Goal: Task Accomplishment & Management: Use online tool/utility

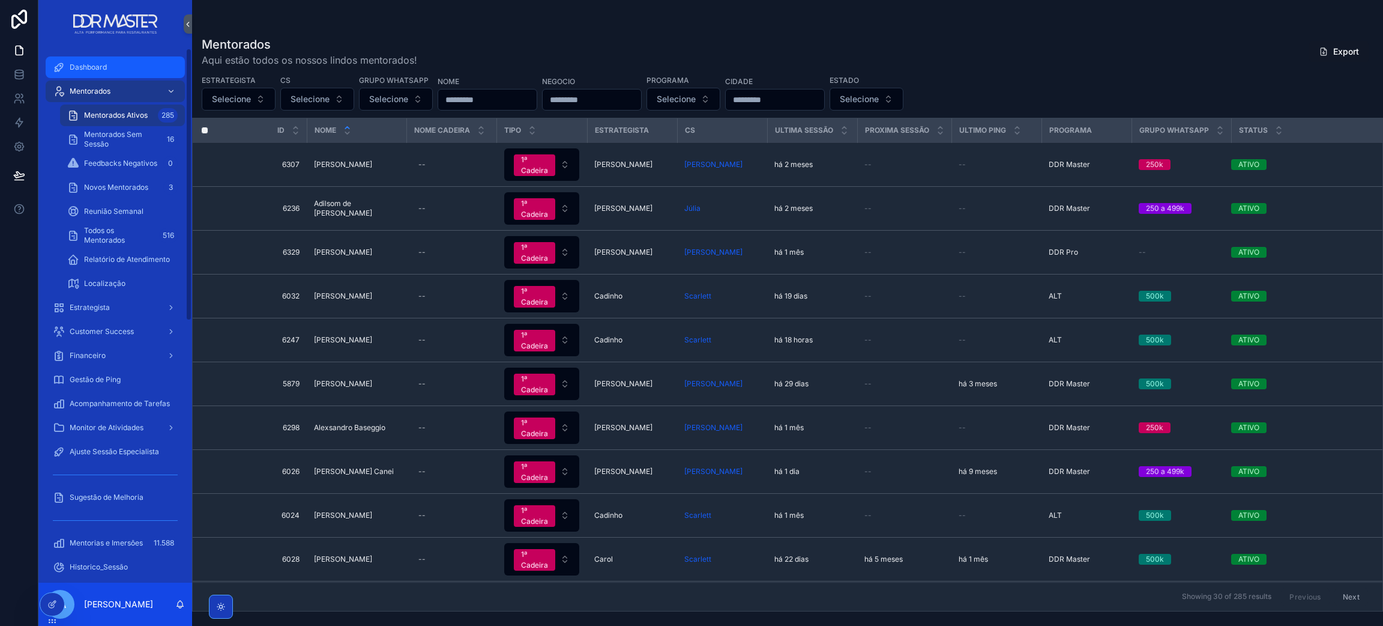
click at [62, 61] on icon "scrollable content" at bounding box center [59, 67] width 12 height 12
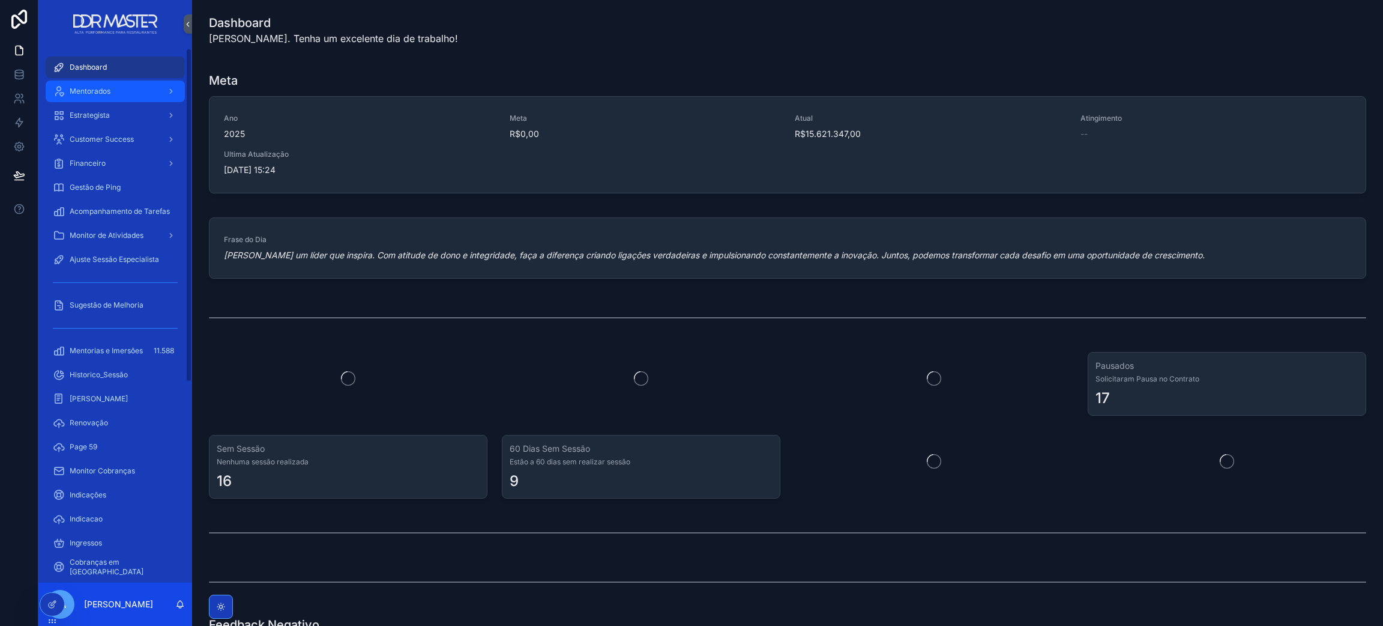
click at [128, 91] on div "Mentorados" at bounding box center [115, 91] width 125 height 19
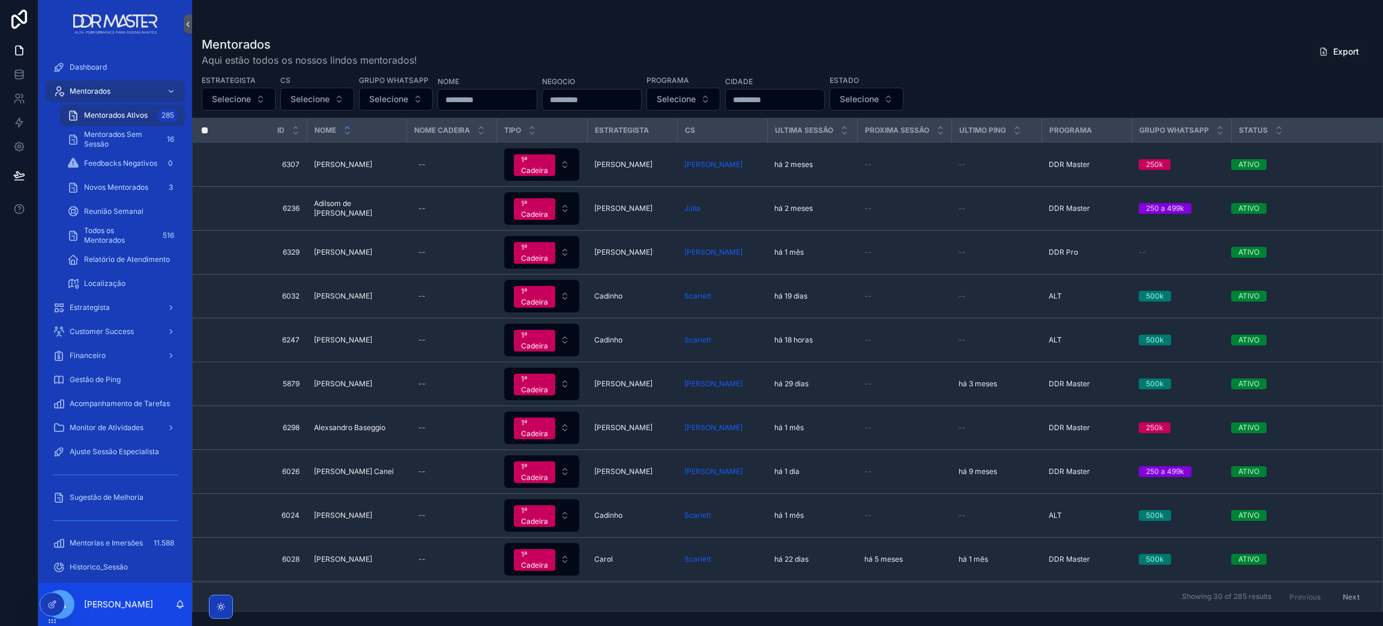
click at [134, 116] on span "Mentorados Ativos" at bounding box center [116, 115] width 64 height 10
click at [372, 160] on span "[PERSON_NAME]" at bounding box center [343, 165] width 58 height 10
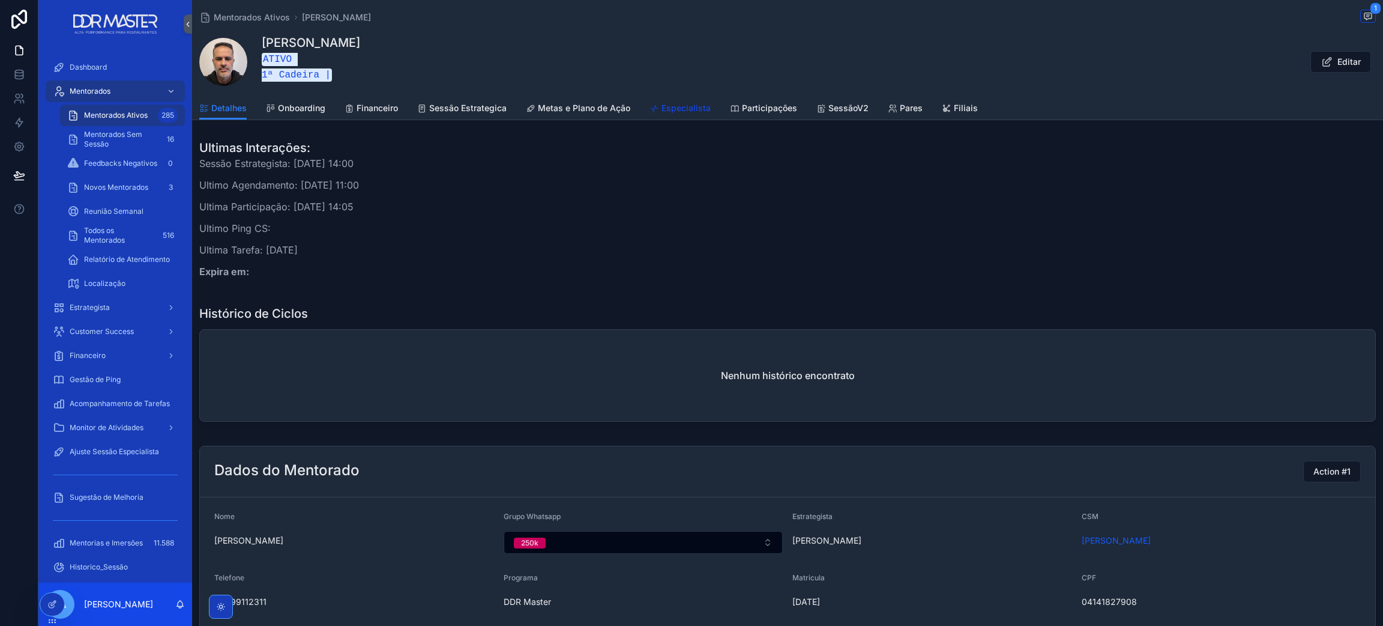
click at [683, 107] on span "Especialista" at bounding box center [686, 108] width 49 height 12
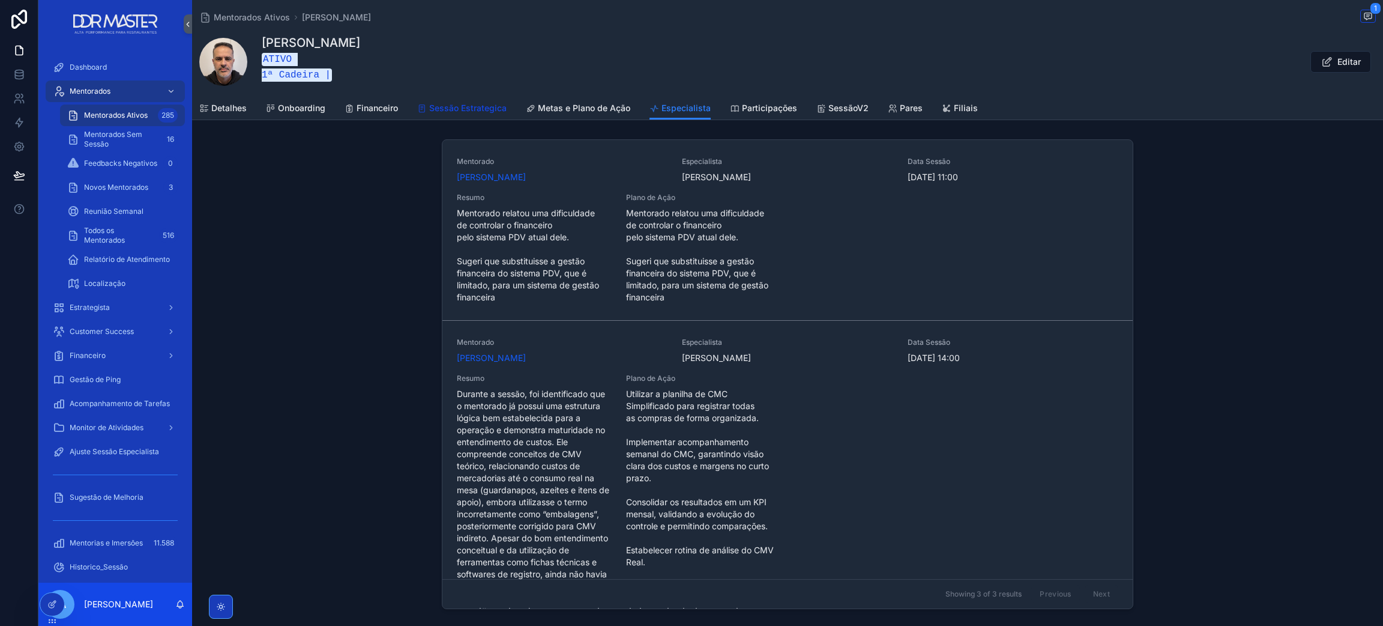
click at [484, 112] on span "Sessão Estrategica" at bounding box center [467, 108] width 77 height 12
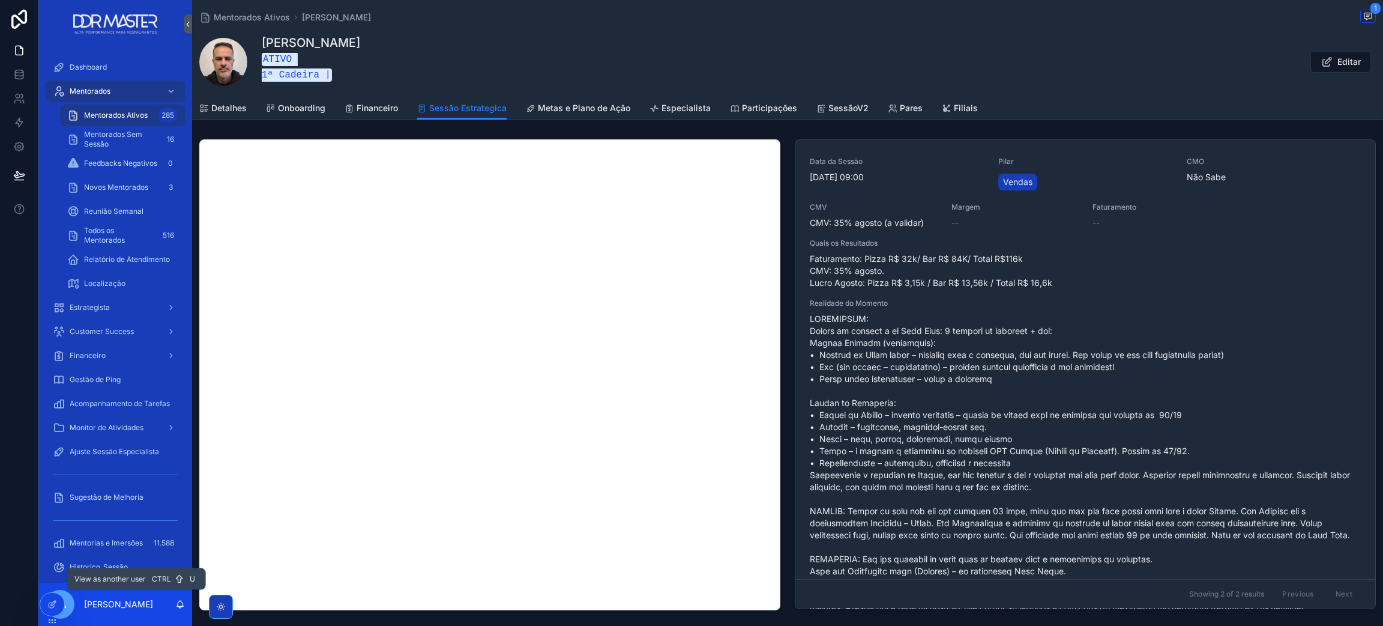
click at [0, 0] on icon at bounding box center [0, 0] width 0 height 0
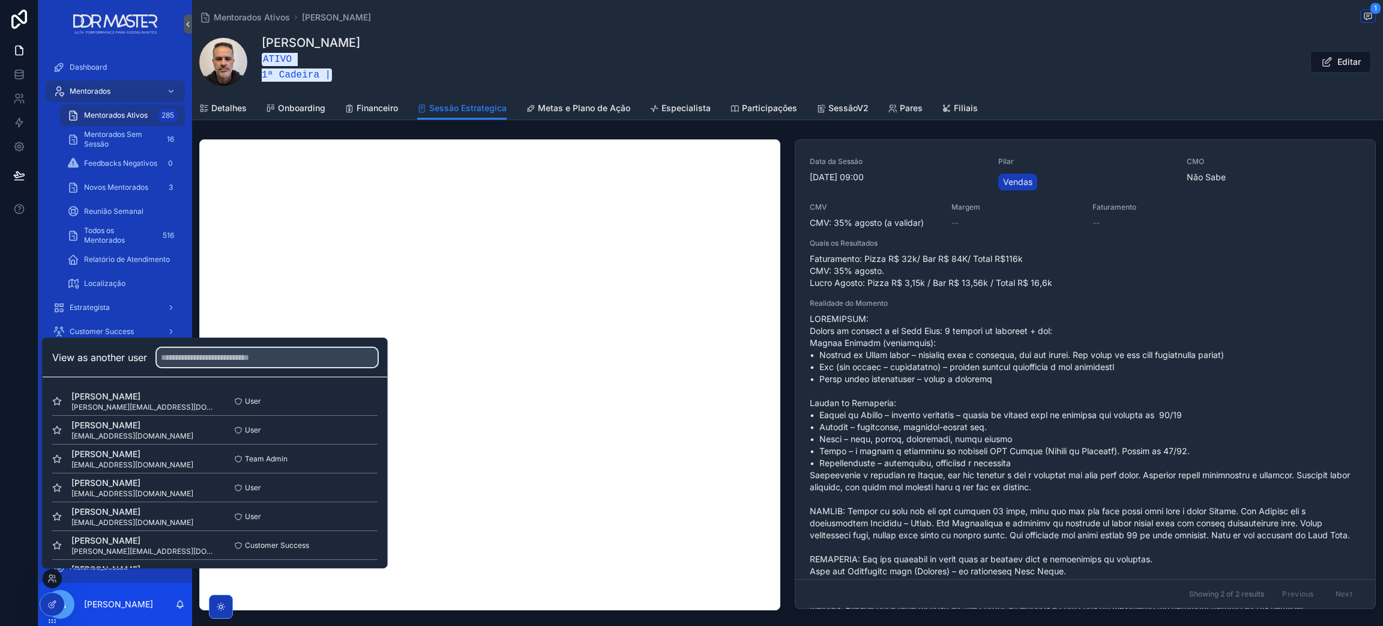
click at [199, 362] on input "text" at bounding box center [267, 357] width 221 height 19
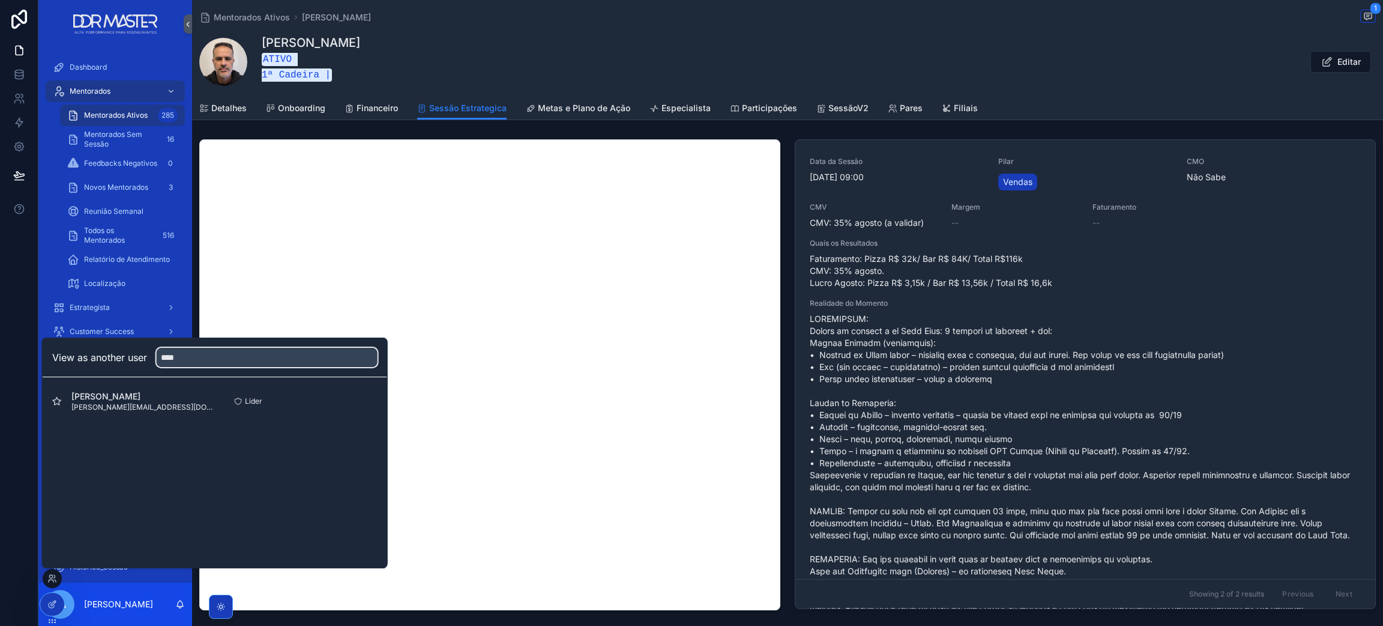
type input "****"
click at [0, 0] on button "Select" at bounding box center [0, 0] width 0 height 0
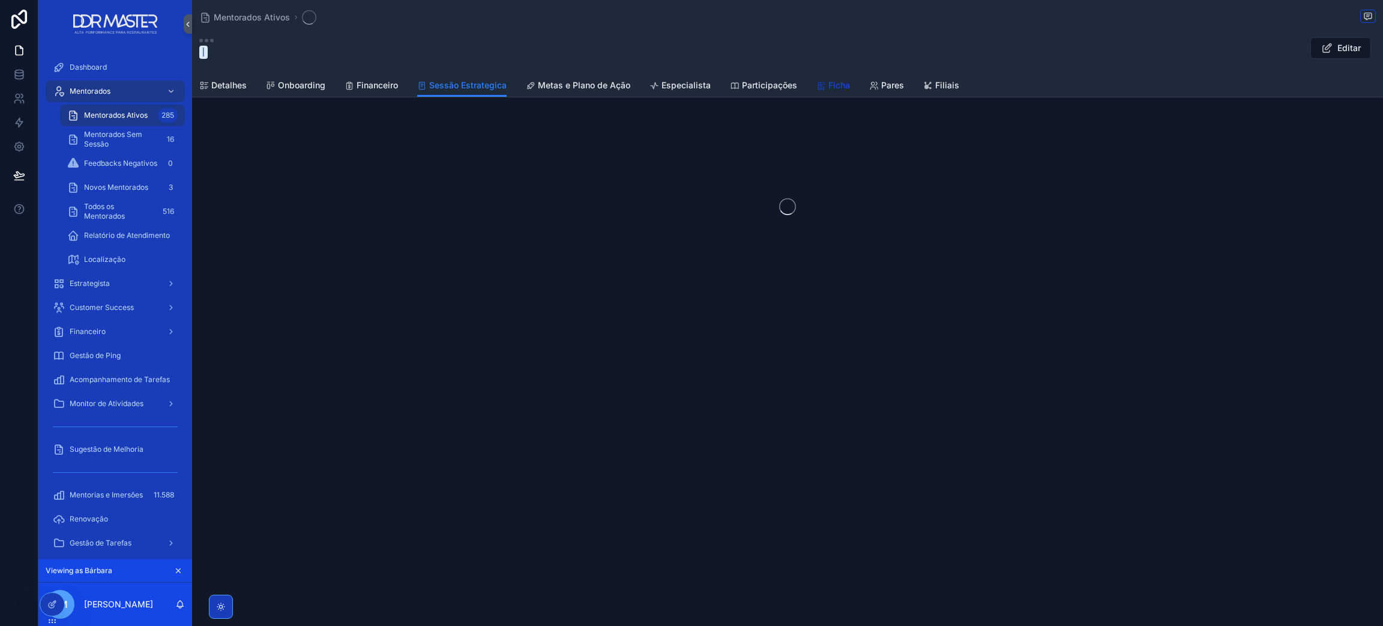
click at [833, 85] on span "Ficha" at bounding box center [840, 85] width 22 height 12
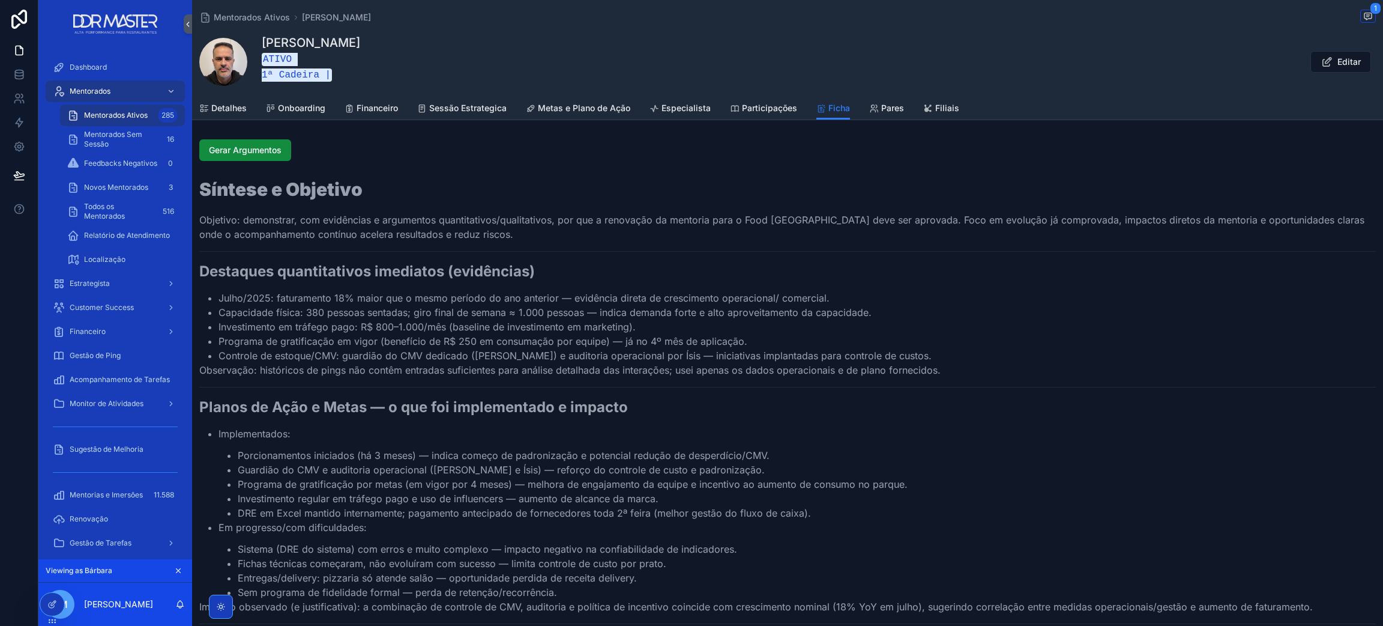
click at [102, 110] on span "Mentorados Ativos" at bounding box center [116, 115] width 64 height 10
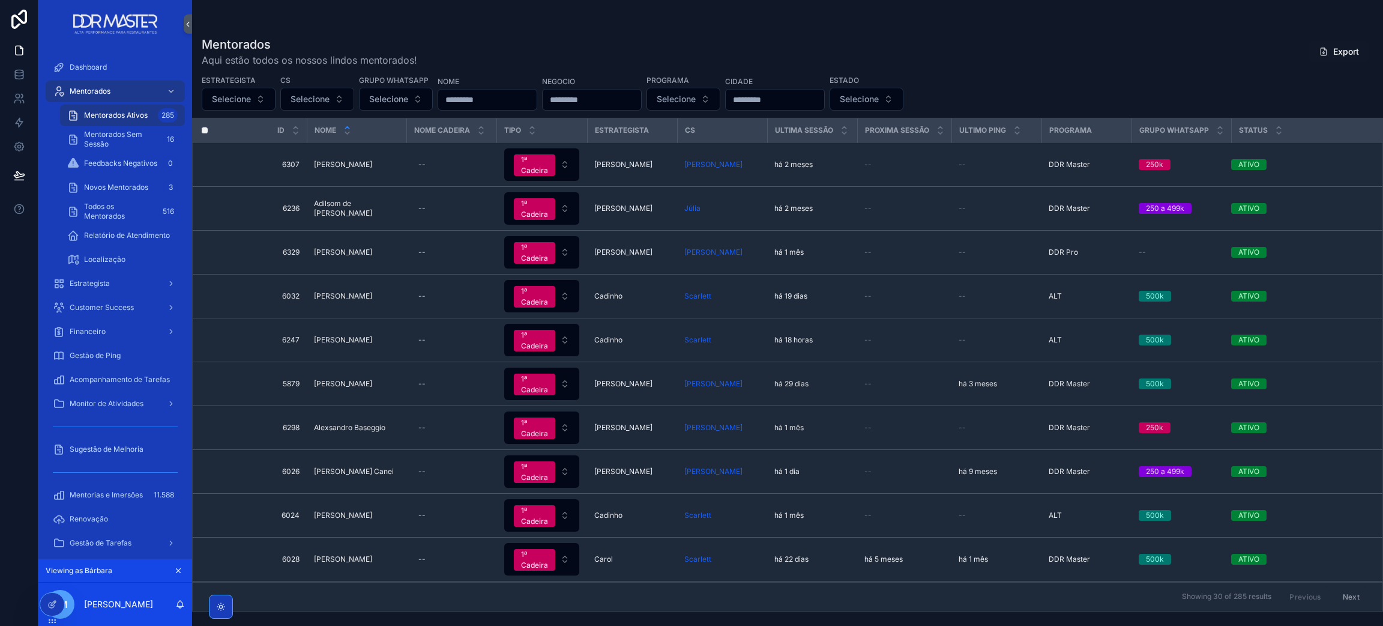
click at [474, 97] on input "scrollable content" at bounding box center [487, 99] width 98 height 17
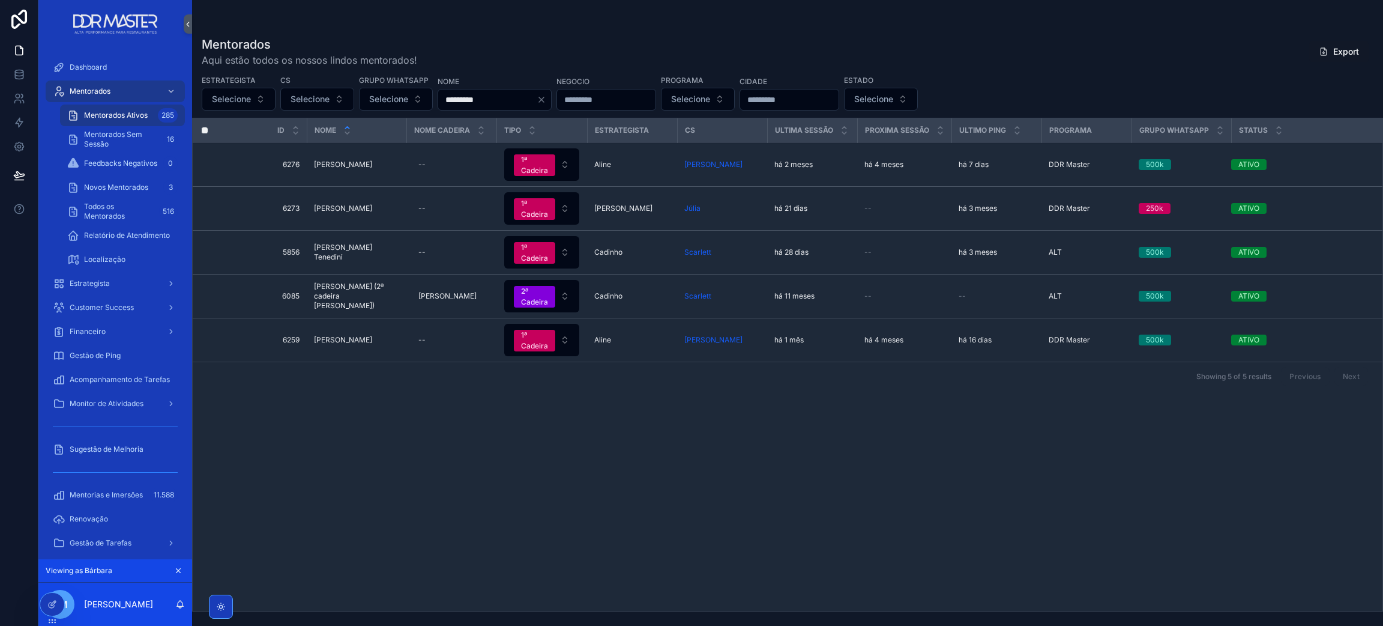
type input "********"
click at [370, 250] on span "[PERSON_NAME] Tenedini" at bounding box center [356, 252] width 85 height 19
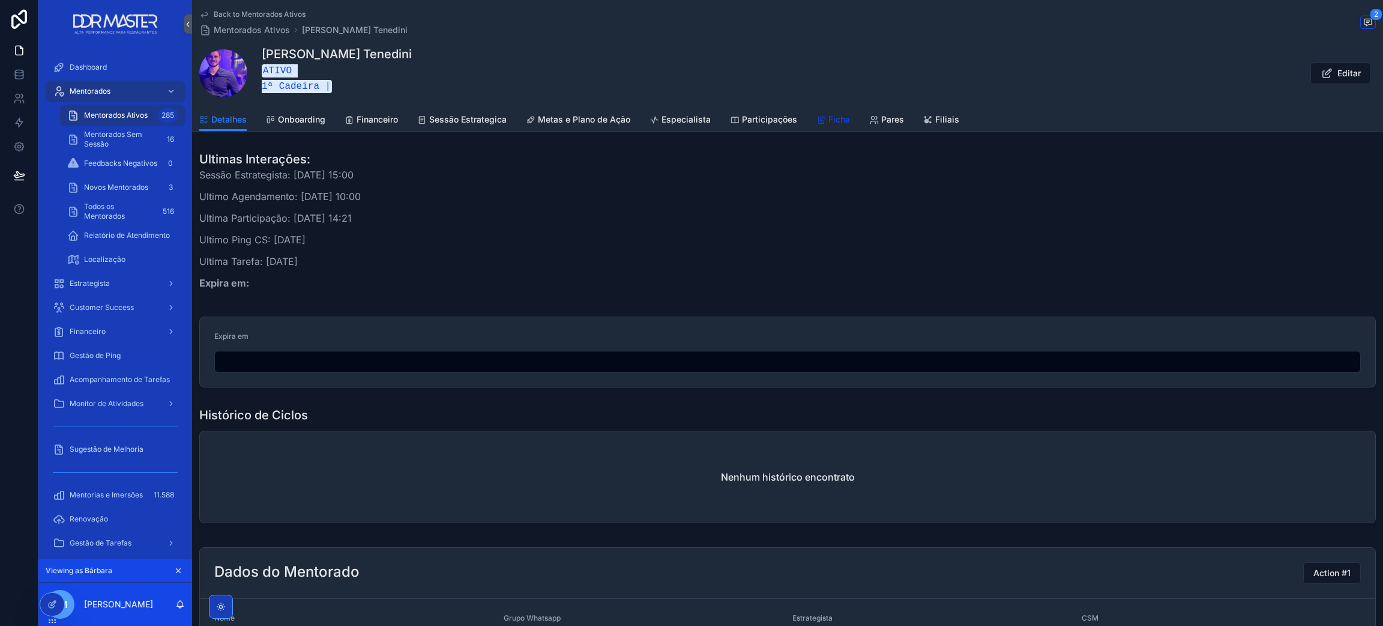
click at [823, 113] on div "Ficha" at bounding box center [834, 119] width 34 height 12
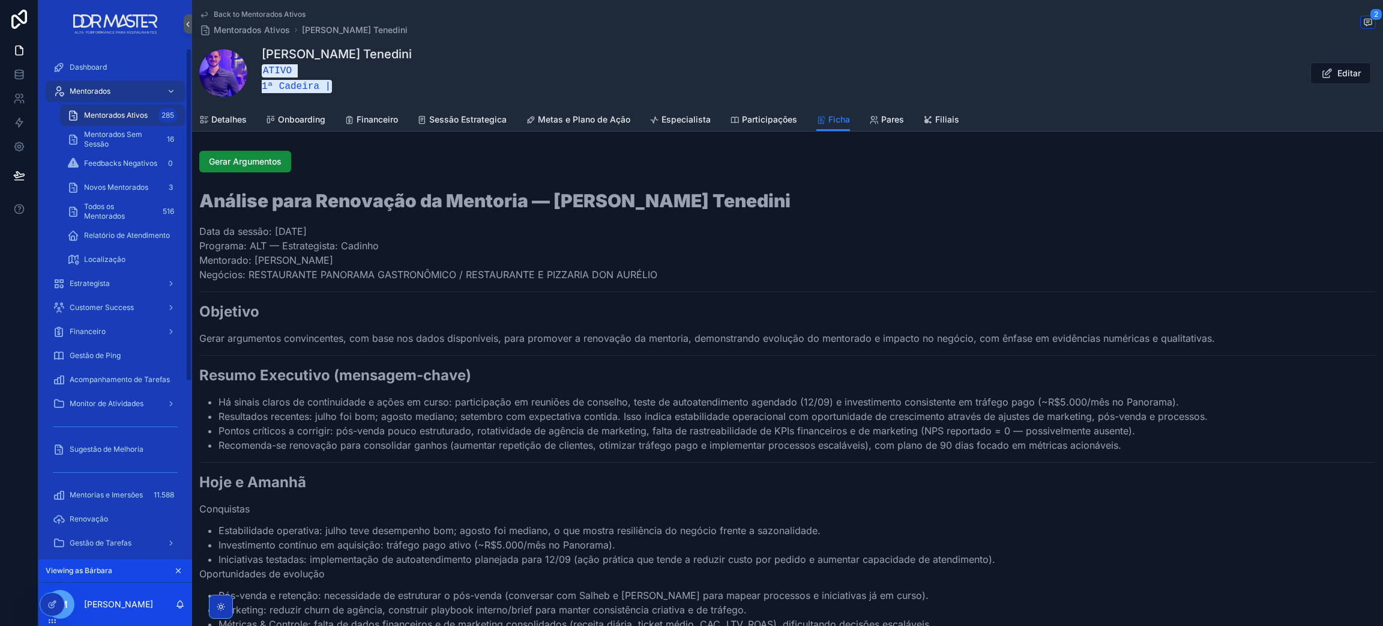
click at [120, 118] on span "Mentorados Ativos" at bounding box center [116, 115] width 64 height 10
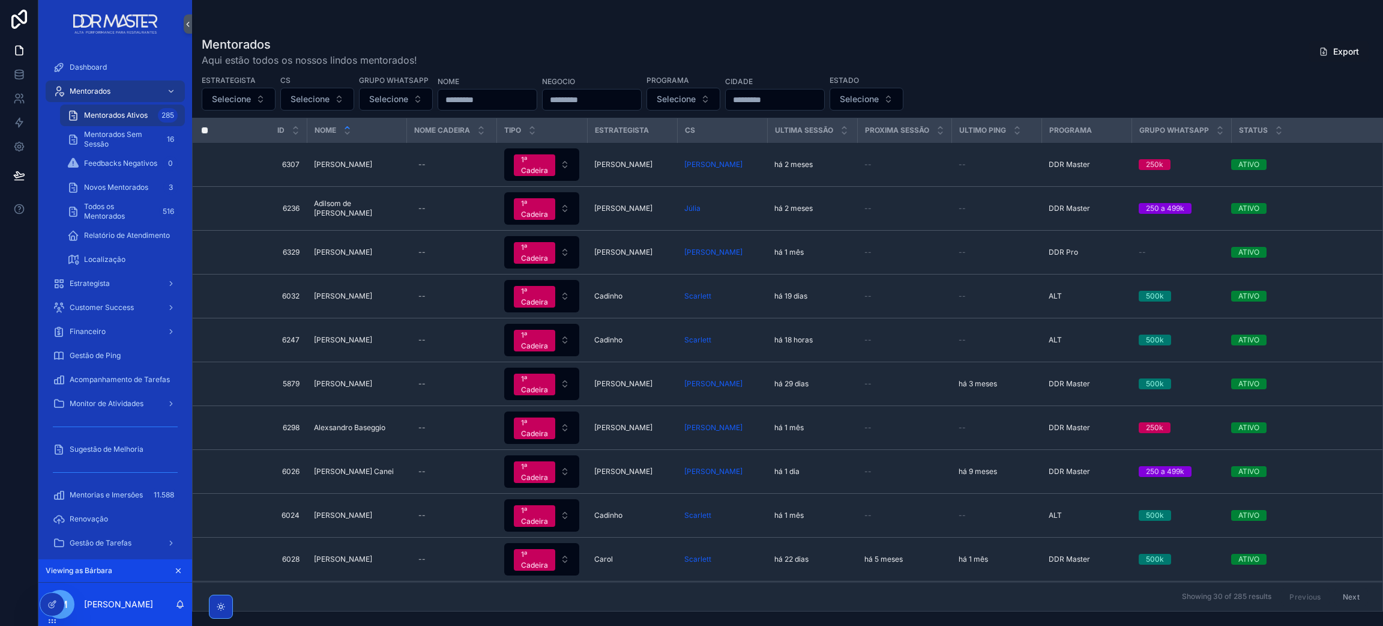
click at [532, 96] on input "scrollable content" at bounding box center [487, 99] width 98 height 17
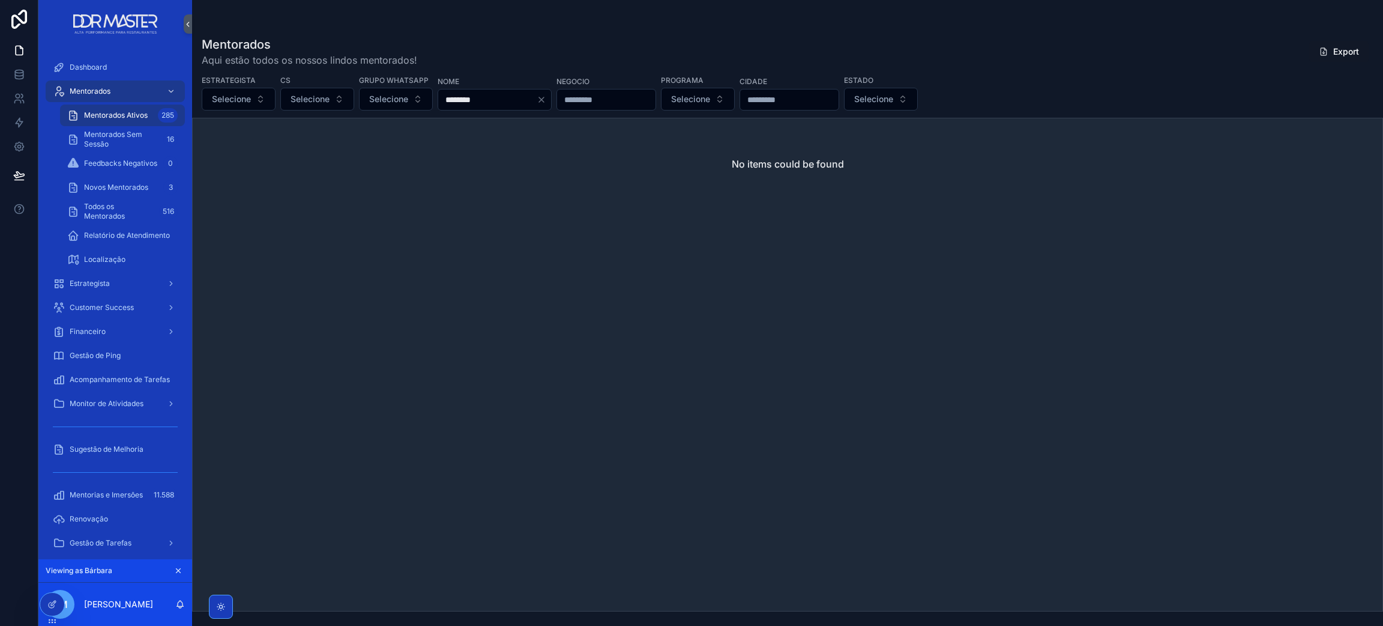
click at [519, 95] on input "********" at bounding box center [487, 99] width 98 height 17
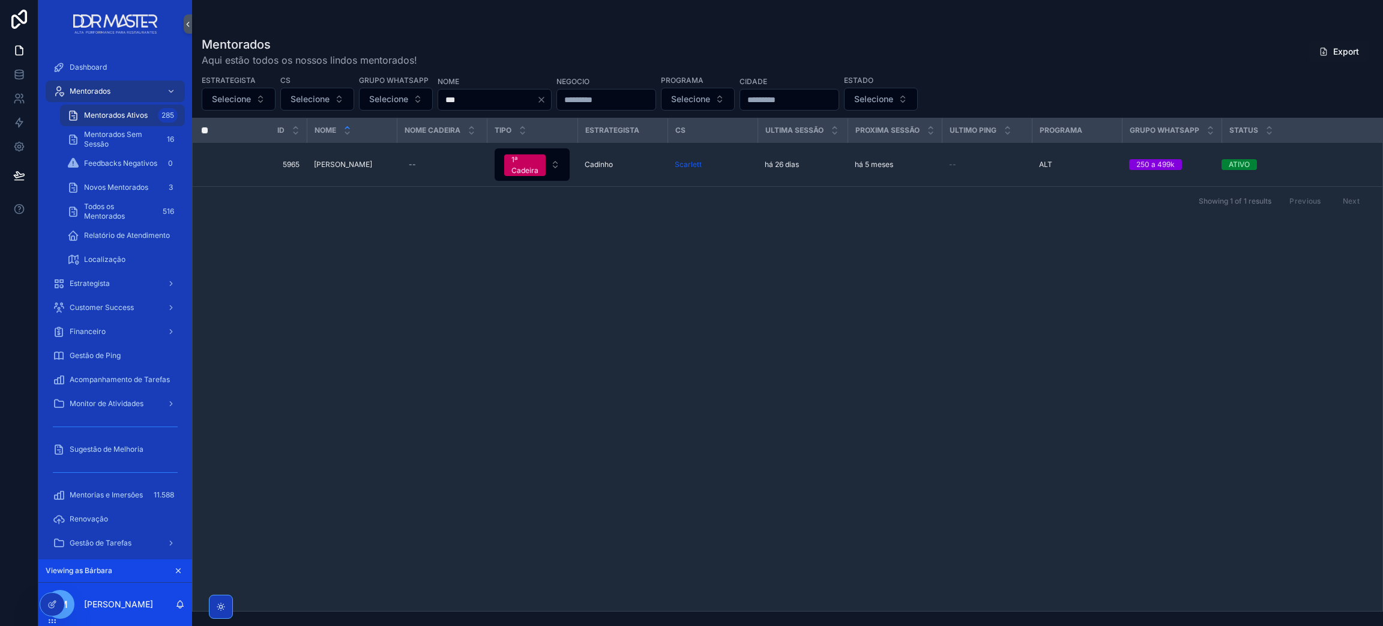
type input "***"
click at [343, 169] on td "[PERSON_NAME]" at bounding box center [352, 165] width 90 height 44
click at [339, 168] on span "[PERSON_NAME]" at bounding box center [343, 165] width 58 height 10
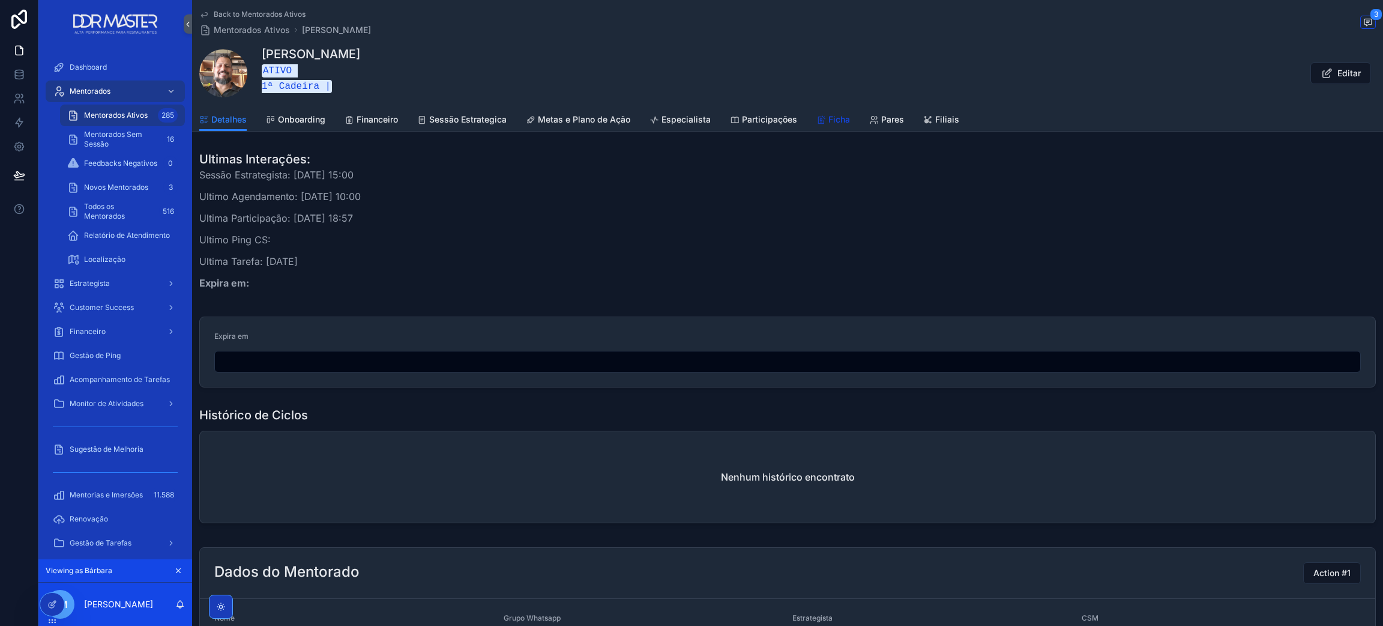
click at [824, 118] on div "Ficha" at bounding box center [834, 119] width 34 height 12
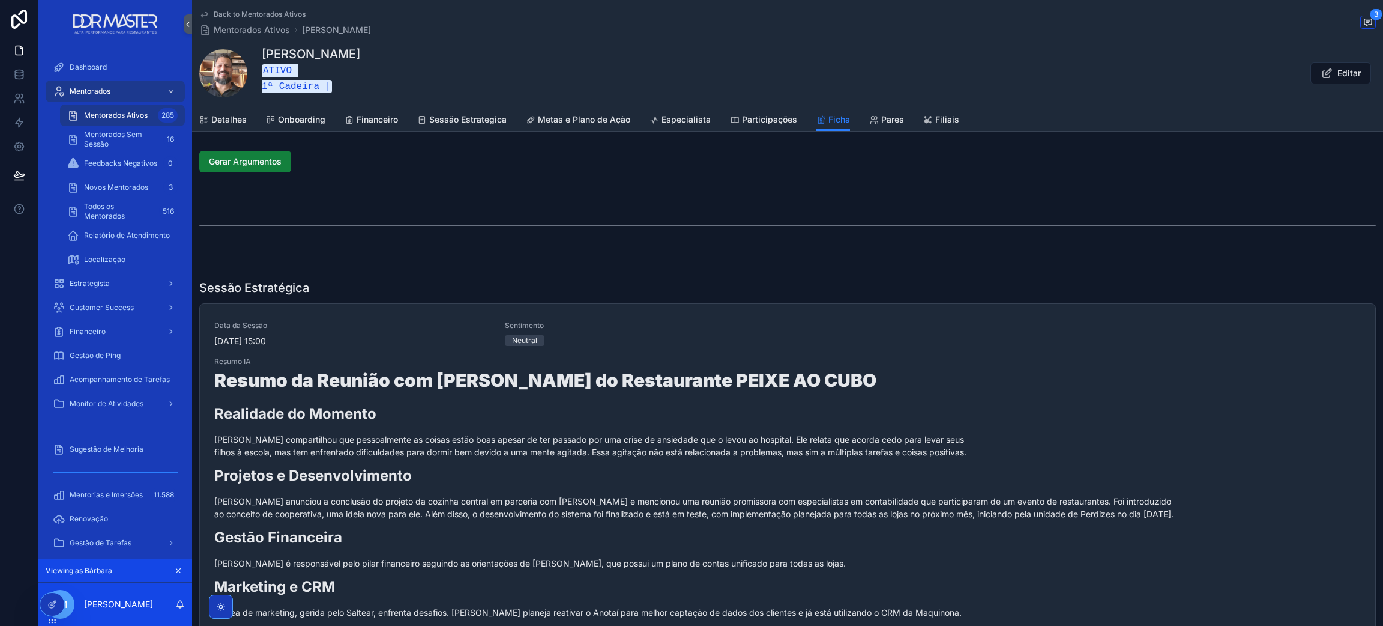
click at [271, 162] on span "Gerar Argumentos" at bounding box center [245, 161] width 73 height 12
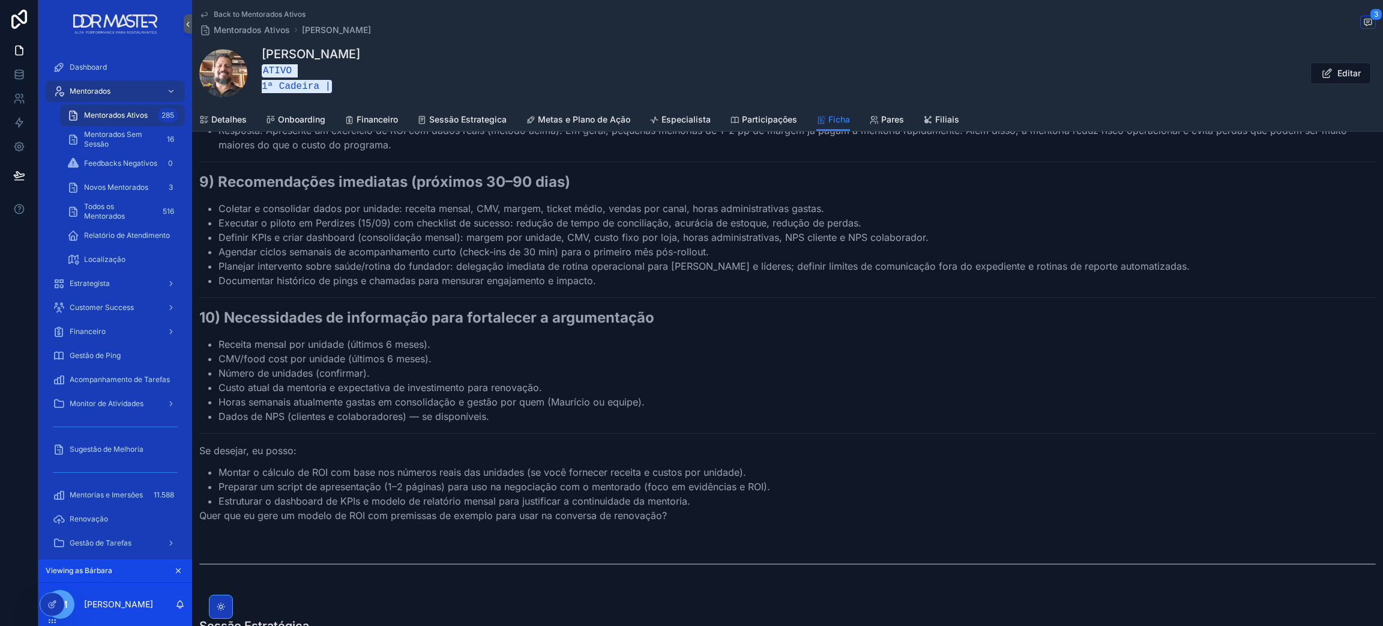
scroll to position [1891, 0]
